Goal: Information Seeking & Learning: Learn about a topic

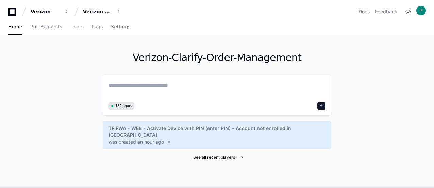
click at [222, 154] on span "See all recent players" at bounding box center [214, 156] width 42 height 5
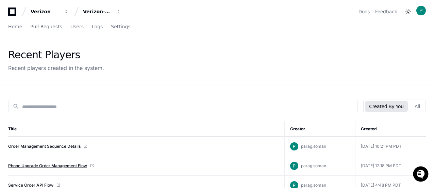
click at [45, 164] on link "Phone Upgrade Order Management Flow" at bounding box center [47, 165] width 79 height 5
click at [312, 63] on div "Recent Players Recent players created in the system." at bounding box center [217, 60] width 418 height 23
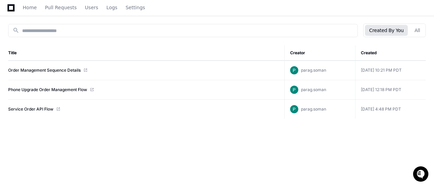
scroll to position [82, 0]
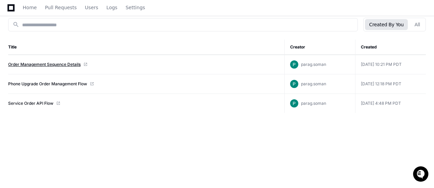
click at [41, 63] on link "Order Management Sequence Details" at bounding box center [44, 64] width 72 height 5
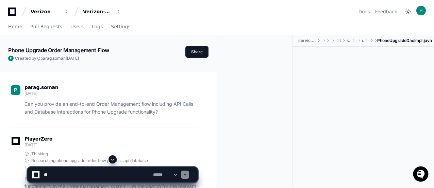
click at [402, 74] on div at bounding box center [363, 119] width 141 height 144
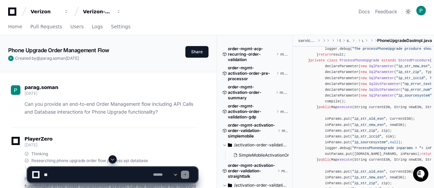
scroll to position [123, 0]
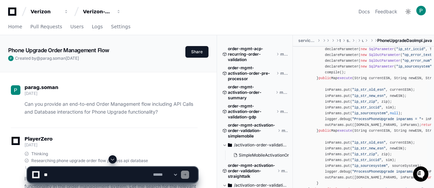
click at [148, 91] on div "parag.soman 7 days ago" at bounding box center [104, 91] width 187 height 12
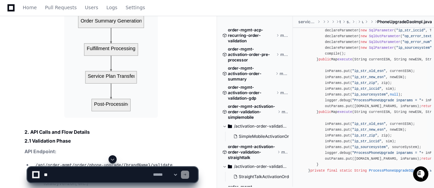
scroll to position [477, 0]
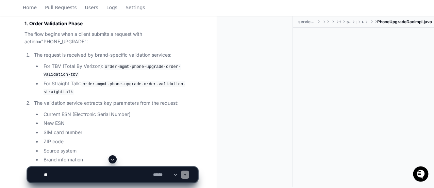
scroll to position [368, 0]
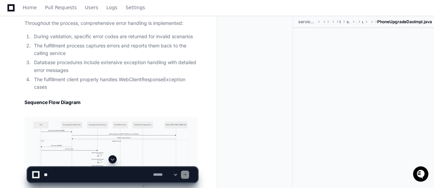
scroll to position [1481, 0]
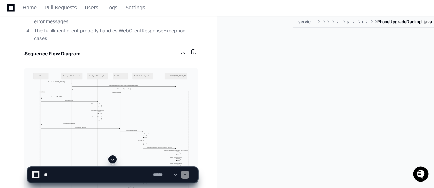
click at [94, 98] on img at bounding box center [111, 141] width 173 height 146
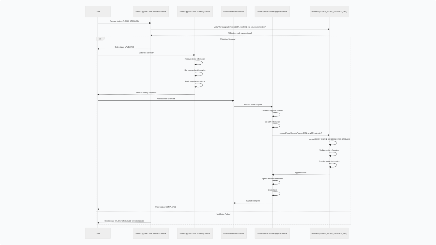
click at [134, 52] on img at bounding box center [218, 122] width 436 height 245
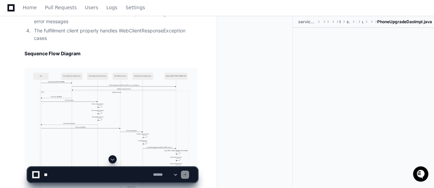
click at [261, 95] on div at bounding box center [258, 101] width 70 height 170
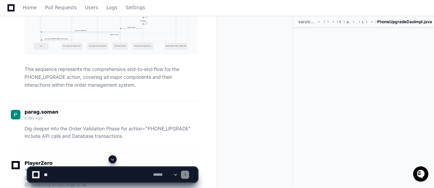
scroll to position [1645, 0]
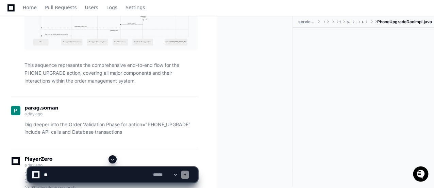
click at [131, 116] on div "parag.soman a day ago Dig deeper into the Order Validation Phase for action="PH…" at bounding box center [104, 121] width 187 height 51
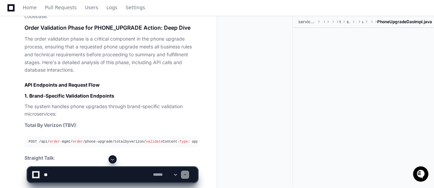
scroll to position [2135, 0]
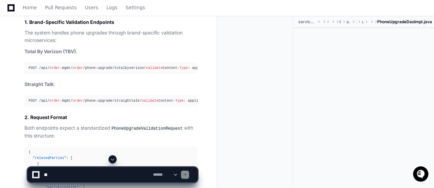
click at [223, 71] on div "serviceplan-phone-upgrade-tbv src main java com tracfone serviceplan phone upgr…" at bounding box center [325, 102] width 217 height 172
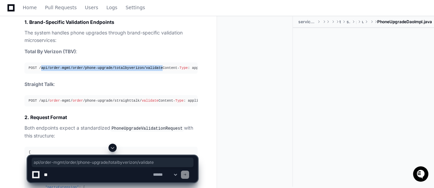
drag, startPoint x: 154, startPoint y: 48, endPoint x: 39, endPoint y: 46, distance: 115.1
click at [39, 65] on div "POST /api/ order -mgmt/ order /phone-upgrade/totalbyverizon/ validate Content- …" at bounding box center [111, 68] width 165 height 6
click at [106, 62] on pre "POST /api/ order -mgmt/ order /phone-upgrade/totalbyverizon/ validate Content- …" at bounding box center [111, 67] width 173 height 11
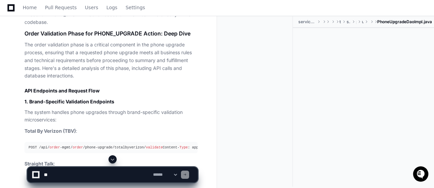
scroll to position [2040, 0]
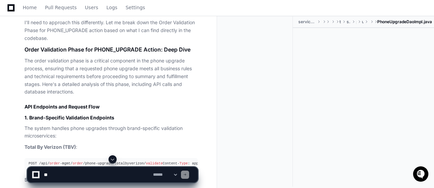
click at [225, 83] on div at bounding box center [258, 101] width 70 height 170
click at [244, 92] on div at bounding box center [258, 101] width 70 height 170
click at [79, 174] on textarea at bounding box center [97, 174] width 109 height 15
paste textarea "**********"
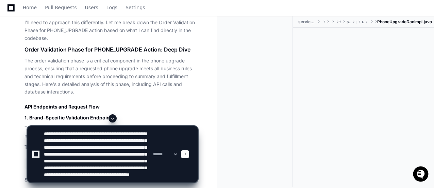
scroll to position [4, 0]
type textarea "**********"
click at [187, 152] on span at bounding box center [184, 153] width 3 height 3
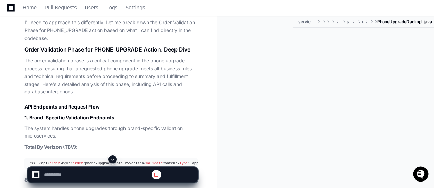
scroll to position [0, 0]
click at [112, 159] on span at bounding box center [112, 158] width 5 height 5
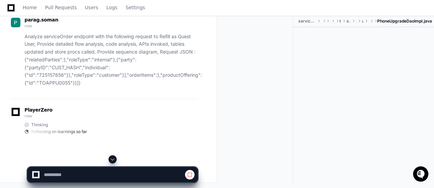
scroll to position [4091, 0]
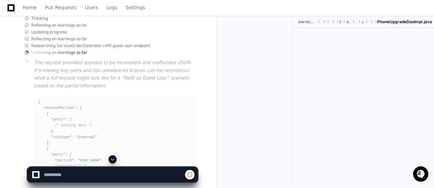
click at [242, 108] on div at bounding box center [258, 101] width 70 height 170
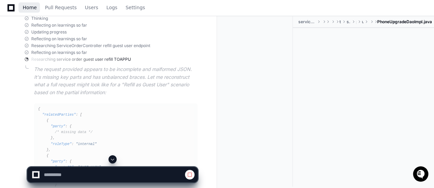
click at [31, 10] on span "Home" at bounding box center [30, 7] width 14 height 4
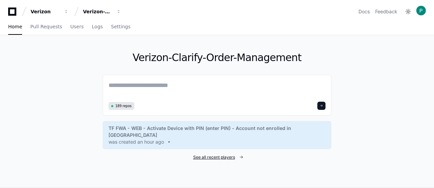
click at [218, 154] on span "See all recent players" at bounding box center [214, 156] width 42 height 5
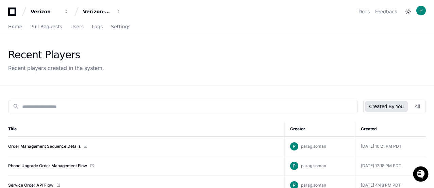
click at [428, 68] on div "Recent Players Recent players created in the system." at bounding box center [217, 60] width 434 height 50
click at [420, 105] on button "All" at bounding box center [418, 106] width 14 height 11
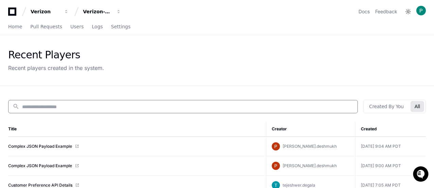
click at [69, 108] on input at bounding box center [188, 106] width 332 height 7
click at [412, 68] on div "Recent Players Recent players created in the system." at bounding box center [217, 60] width 418 height 23
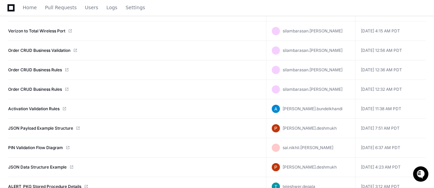
scroll to position [231, 0]
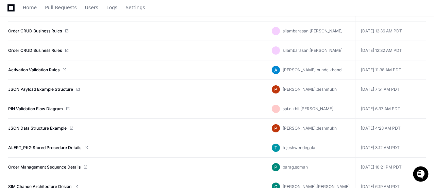
click at [210, 108] on div "PIN Validation Flow Diagram" at bounding box center [134, 108] width 253 height 5
click at [325, 14] on div "Home Pull Requests Users Logs Settings" at bounding box center [217, 8] width 418 height 16
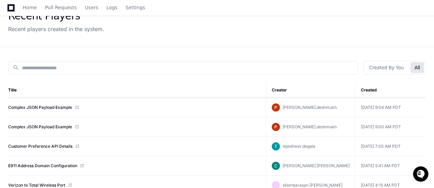
scroll to position [0, 0]
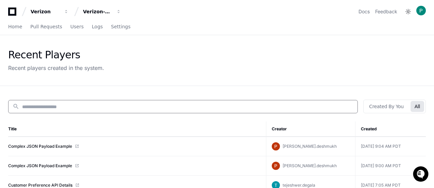
click at [63, 106] on input at bounding box center [188, 106] width 332 height 7
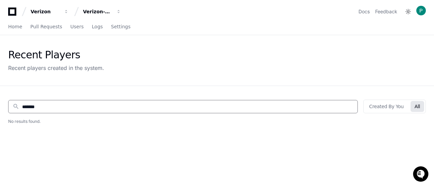
click at [27, 106] on input "*******" at bounding box center [188, 106] width 332 height 7
drag, startPoint x: 37, startPoint y: 106, endPoint x: 84, endPoint y: 108, distance: 47.4
click at [84, 108] on input "**********" at bounding box center [188, 106] width 332 height 7
type input "*******"
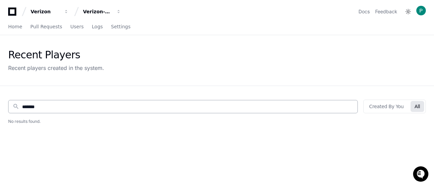
drag, startPoint x: 52, startPoint y: 101, endPoint x: 15, endPoint y: 104, distance: 36.6
click at [15, 104] on div "search *******" at bounding box center [183, 106] width 350 height 13
drag, startPoint x: 48, startPoint y: 106, endPoint x: 1, endPoint y: 105, distance: 46.6
click at [1, 105] on div "search ******* Created By You All Title Creator Created No results found." at bounding box center [217, 180] width 434 height 188
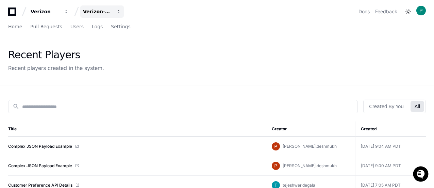
click at [60, 11] on div "Verizon-Clarify-Order-Management" at bounding box center [45, 11] width 29 height 7
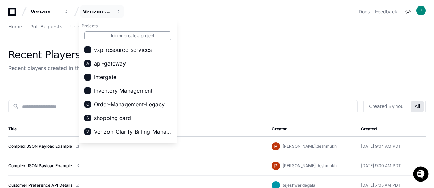
click at [233, 41] on div "Recent Players Recent players created in the system." at bounding box center [217, 60] width 434 height 50
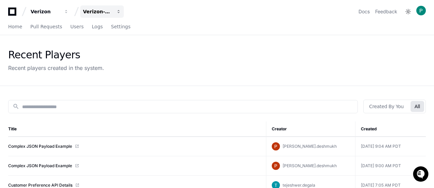
click at [60, 10] on div "Verizon-Clarify-Order-Management" at bounding box center [45, 11] width 29 height 7
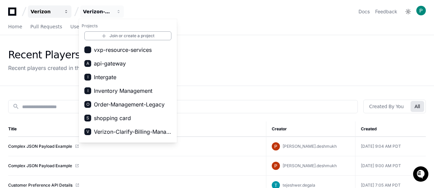
click at [62, 13] on button "Verizon" at bounding box center [50, 11] width 44 height 12
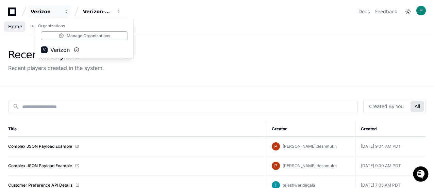
click at [14, 29] on span "Home" at bounding box center [15, 27] width 14 height 4
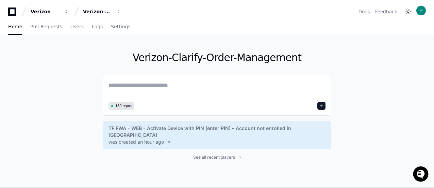
drag, startPoint x: 297, startPoint y: 56, endPoint x: 110, endPoint y: 59, distance: 187.6
click at [110, 59] on h1 "Verizon-Clarify-Order-Management" at bounding box center [217, 57] width 229 height 12
click at [224, 154] on span "See all recent players" at bounding box center [214, 156] width 42 height 5
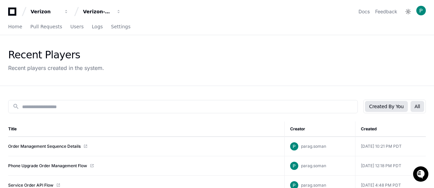
click at [421, 106] on button "All" at bounding box center [418, 106] width 14 height 11
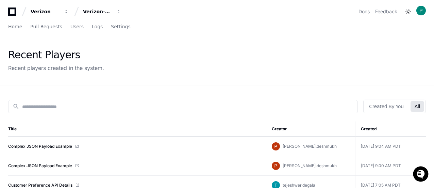
click at [406, 80] on div "Recent Players Recent players created in the system." at bounding box center [217, 60] width 434 height 50
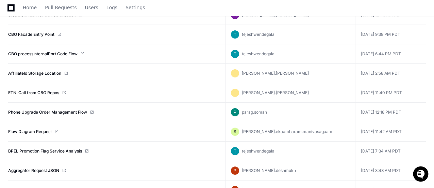
scroll to position [593, 0]
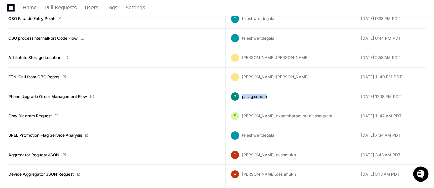
drag, startPoint x: 300, startPoint y: 94, endPoint x: 272, endPoint y: 92, distance: 28.3
click at [272, 92] on div "parag.soman" at bounding box center [290, 96] width 119 height 8
click at [307, 94] on div "parag.soman" at bounding box center [290, 96] width 119 height 8
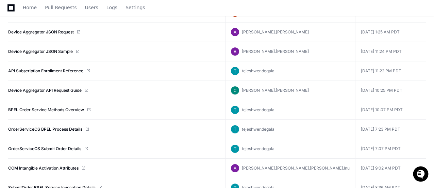
scroll to position [756, 0]
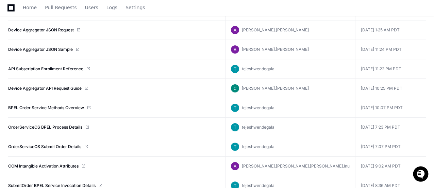
click at [142, 61] on td "API Subscription Enrollment Reference" at bounding box center [116, 68] width 217 height 19
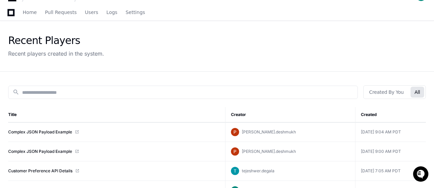
scroll to position [0, 0]
